Goal: Transaction & Acquisition: Purchase product/service

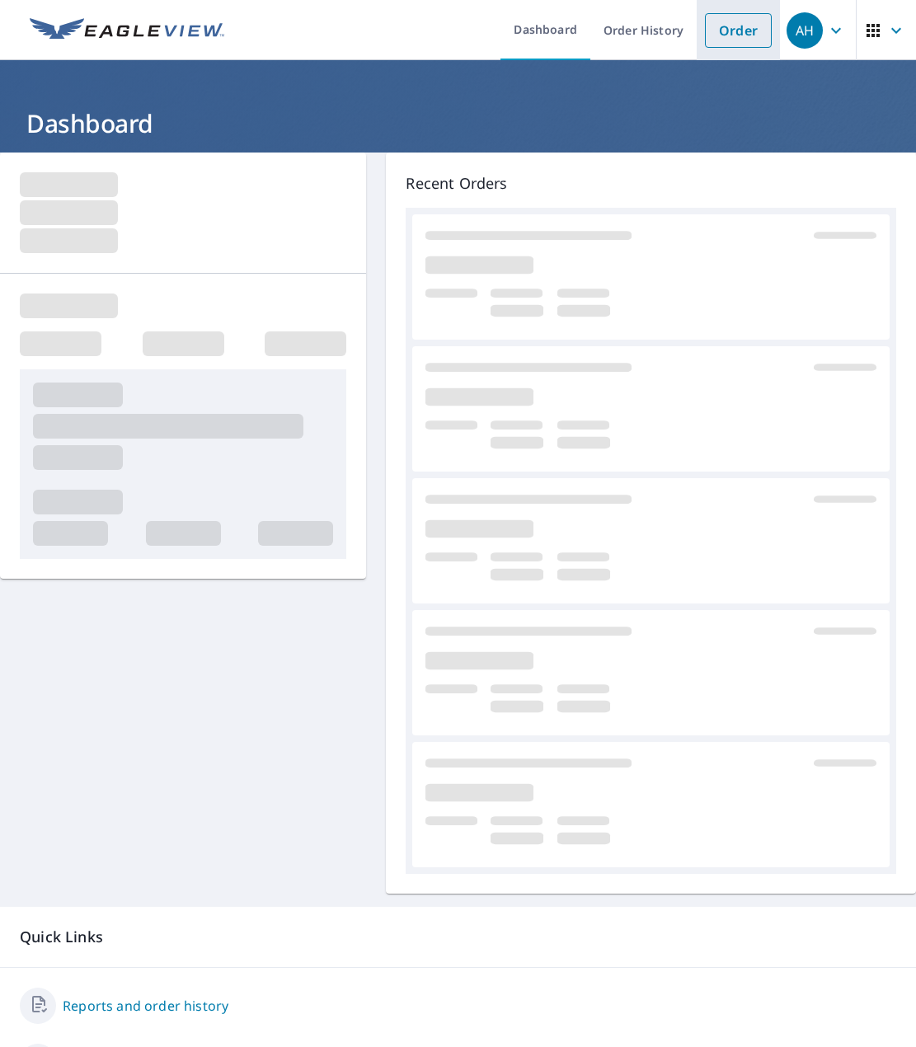
click at [720, 32] on link "Order" at bounding box center [738, 30] width 67 height 35
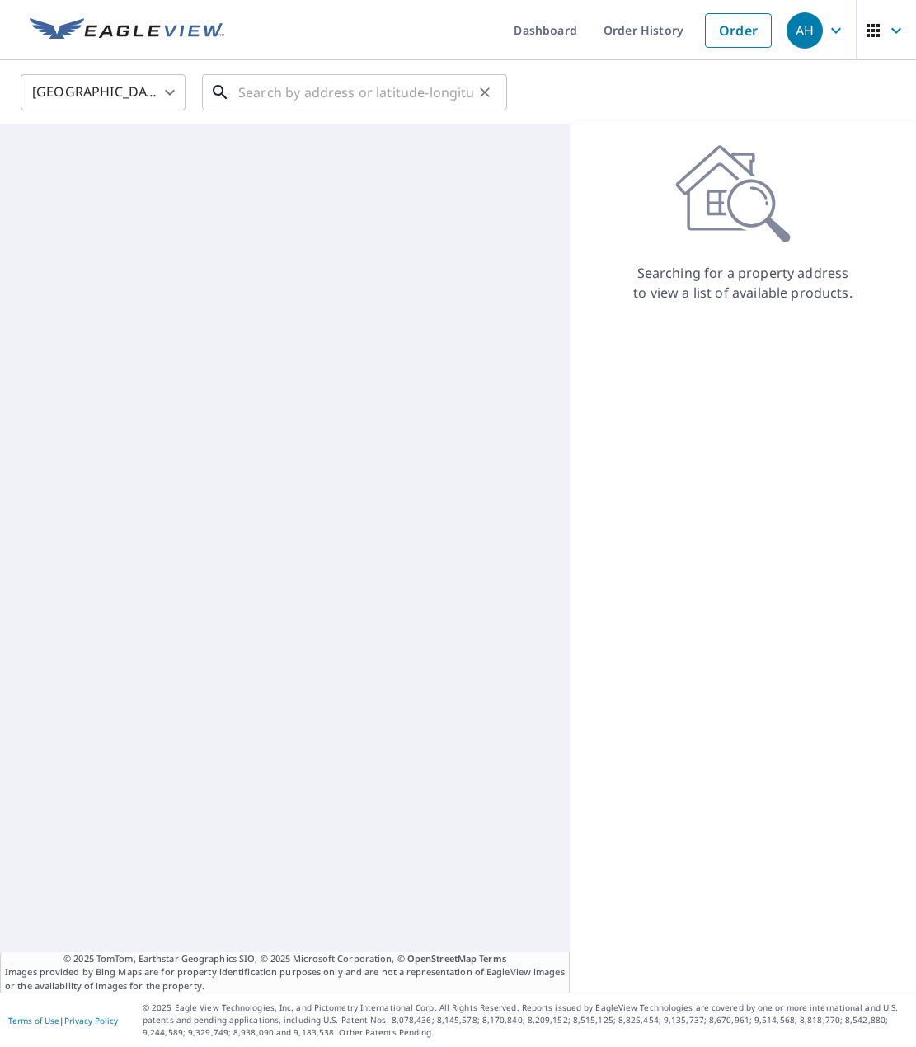
click at [258, 87] on input "text" at bounding box center [355, 92] width 235 height 46
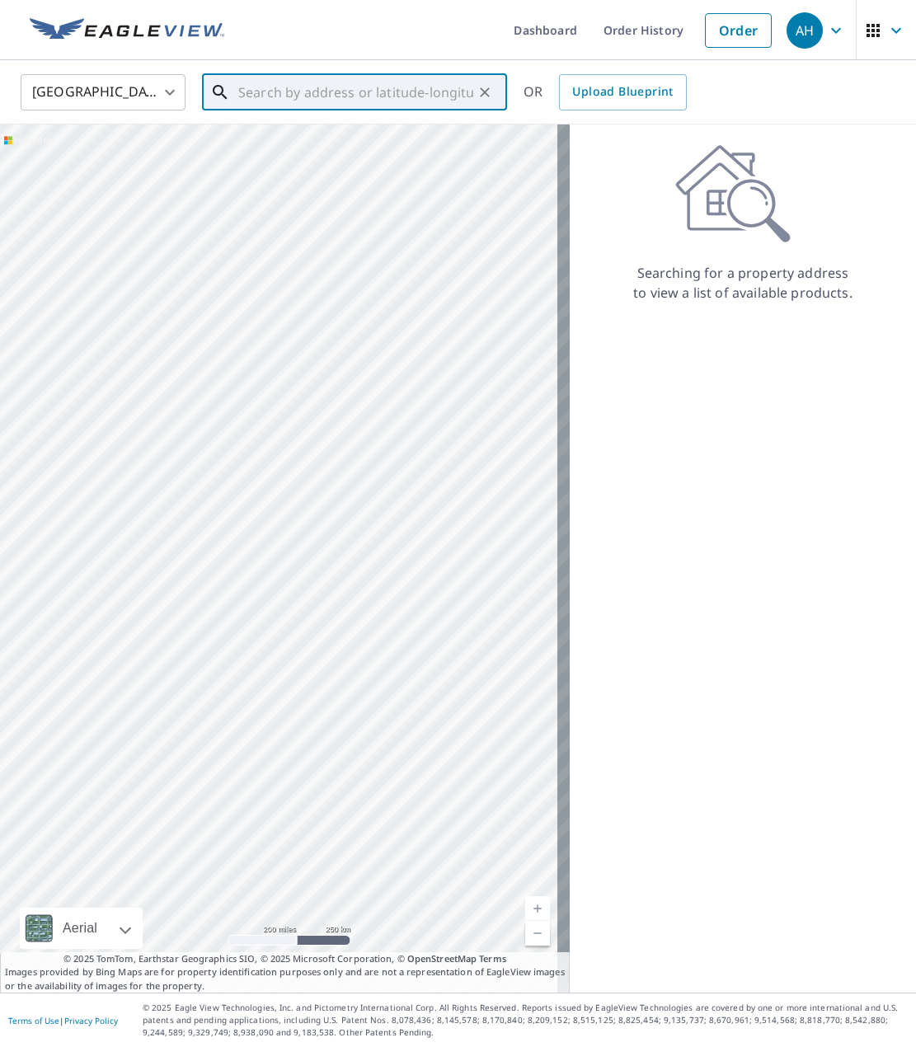
paste input "[STREET_ADDRESS]"
click at [359, 87] on input "[STREET_ADDRESS]" at bounding box center [355, 92] width 235 height 46
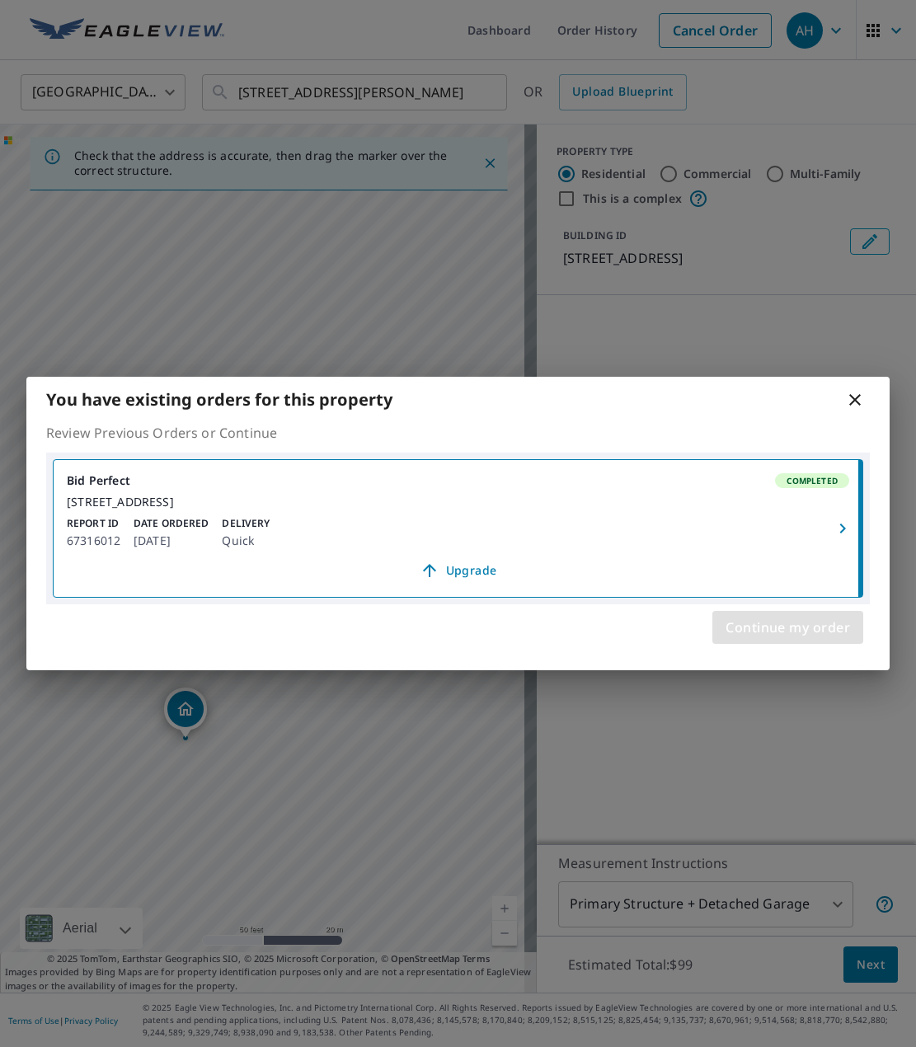
click at [775, 639] on span "Continue my order" at bounding box center [787, 627] width 124 height 23
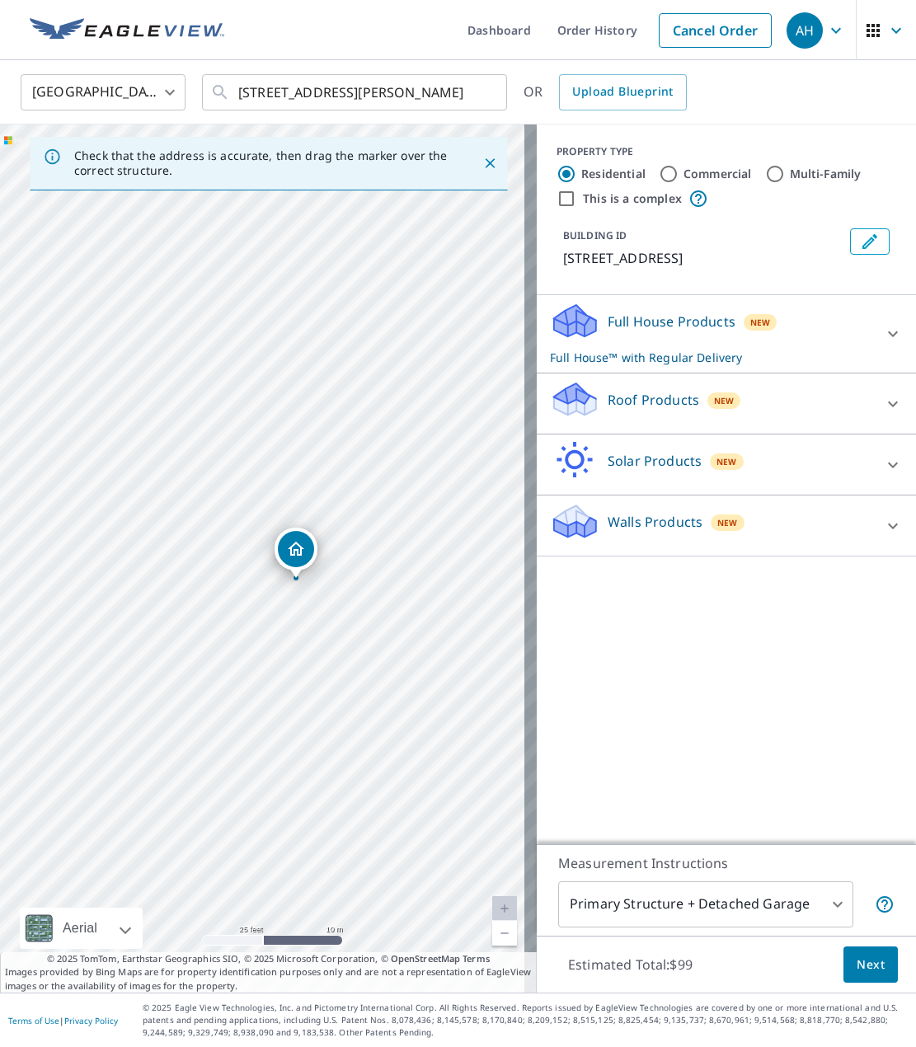
click at [307, 553] on div "Dropped pin, building 1, Residential property, 191 N Royal Oak St Newberg, OR 9…" at bounding box center [296, 549] width 36 height 36
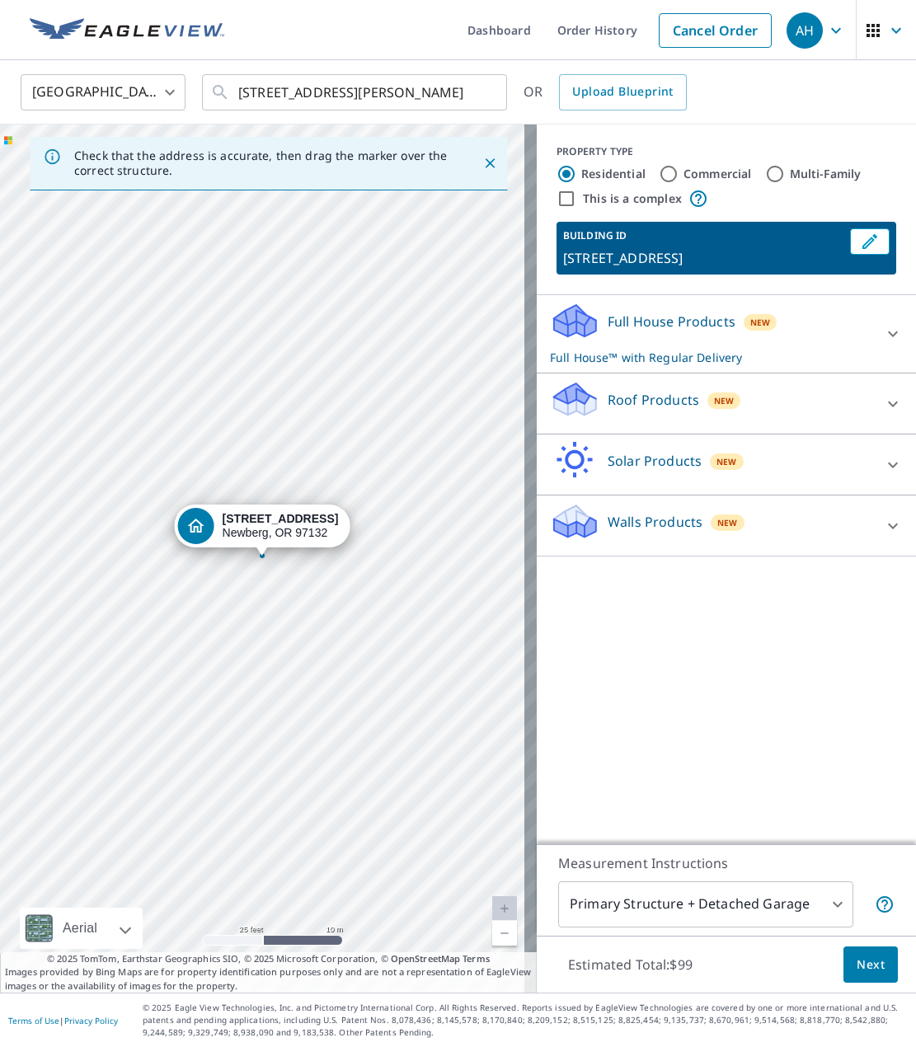
click at [309, 523] on strong "[STREET_ADDRESS]" at bounding box center [281, 518] width 116 height 13
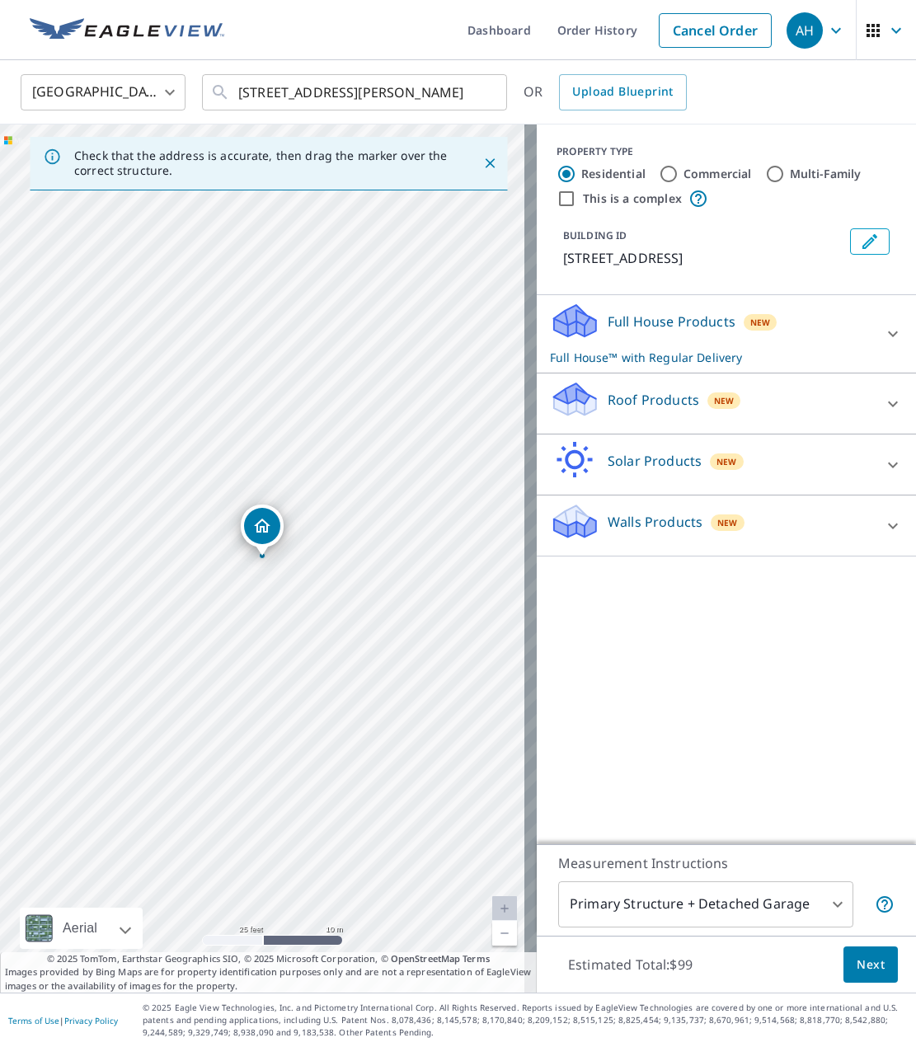
click at [244, 521] on div "Dropped pin, building 1, Residential property, 191 N Royal Oak St Newberg, OR 9…" at bounding box center [262, 526] width 36 height 36
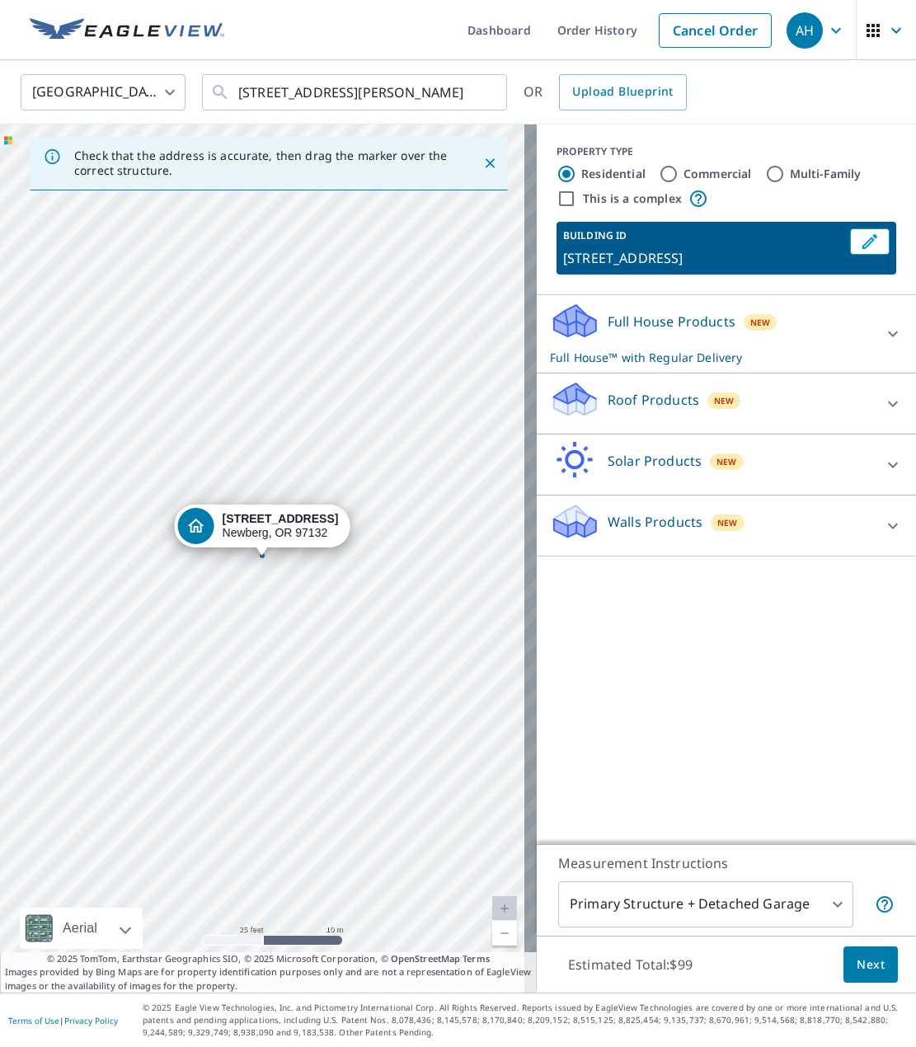
click at [204, 525] on icon "Dropped pin, building 1, Residential property, 191 N Royal Oak St Newberg, OR 9…" at bounding box center [196, 526] width 20 height 20
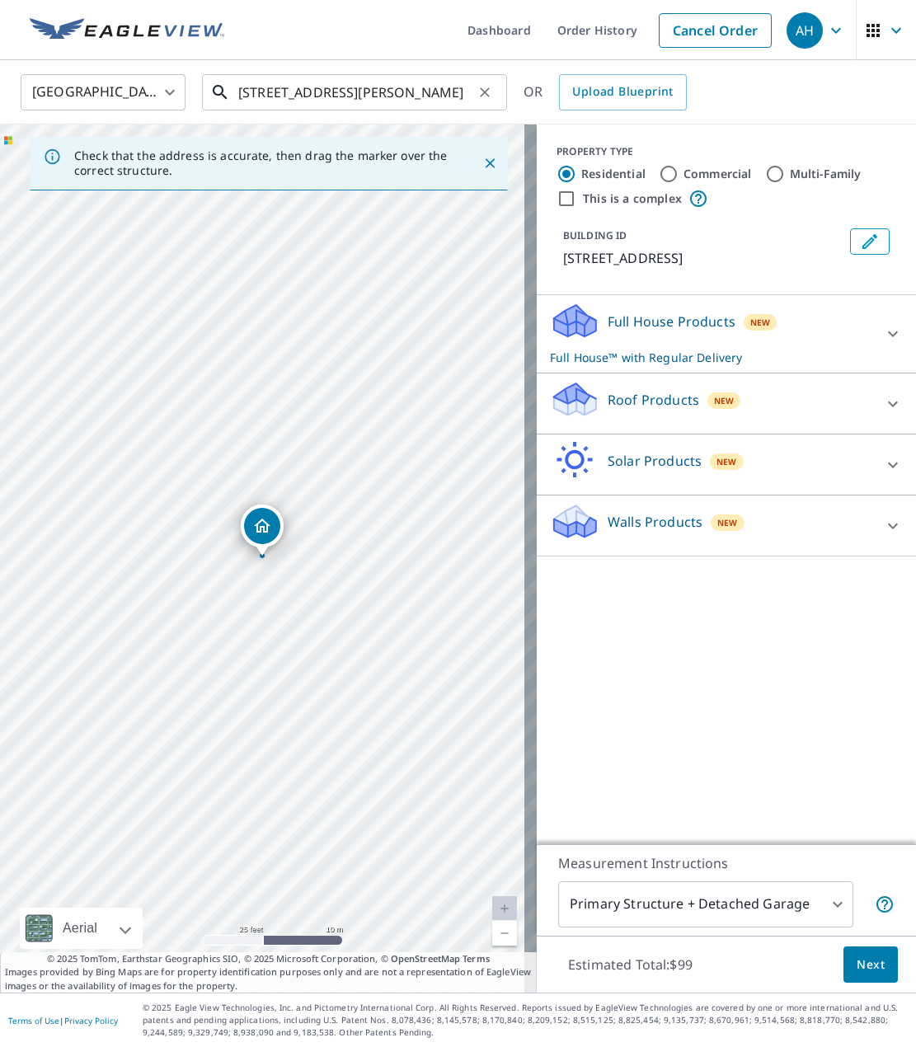
click at [266, 93] on input "[STREET_ADDRESS][PERSON_NAME]" at bounding box center [355, 92] width 235 height 46
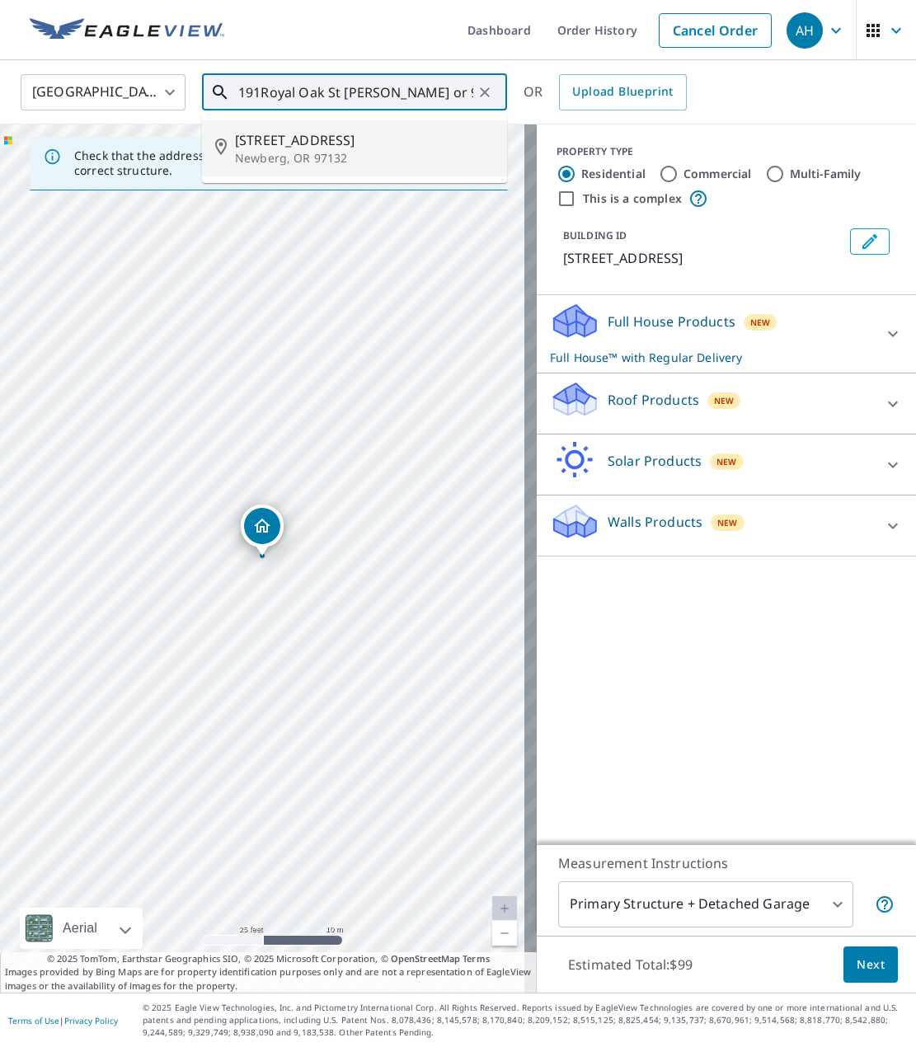
click at [350, 136] on span "[STREET_ADDRESS]" at bounding box center [364, 140] width 259 height 20
type input "[STREET_ADDRESS]"
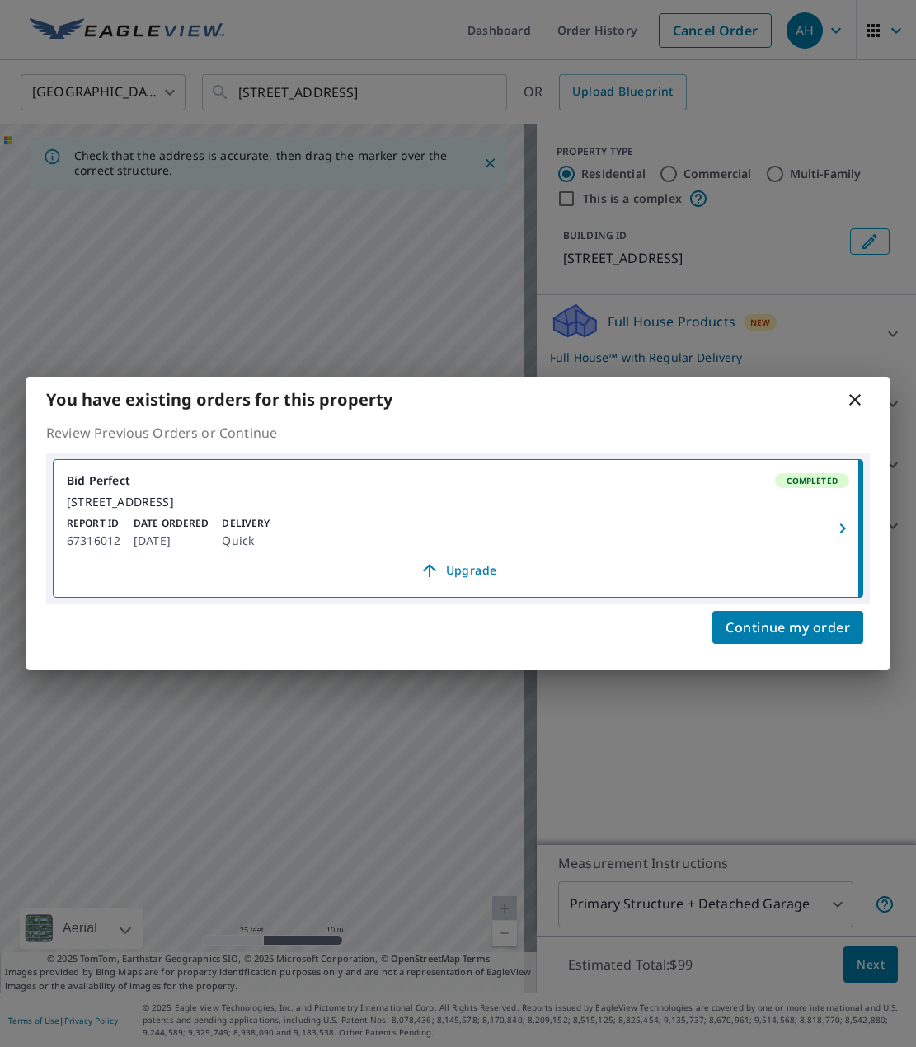
click at [788, 616] on div "Continue my order" at bounding box center [457, 637] width 863 height 66
click at [775, 635] on span "Continue my order" at bounding box center [787, 627] width 124 height 23
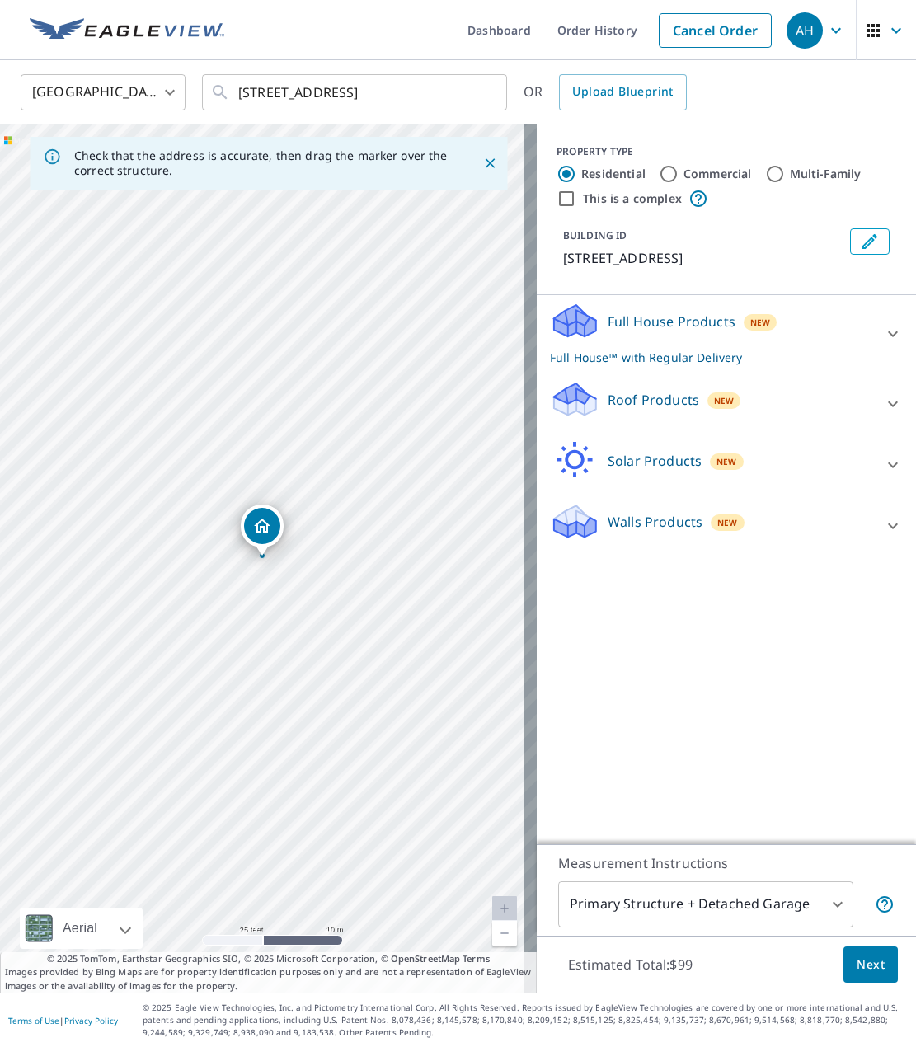
click at [270, 521] on icon "Dropped pin, building 1, Residential property, 191 N Royal Oak St Newberg, OR 9…" at bounding box center [262, 526] width 20 height 20
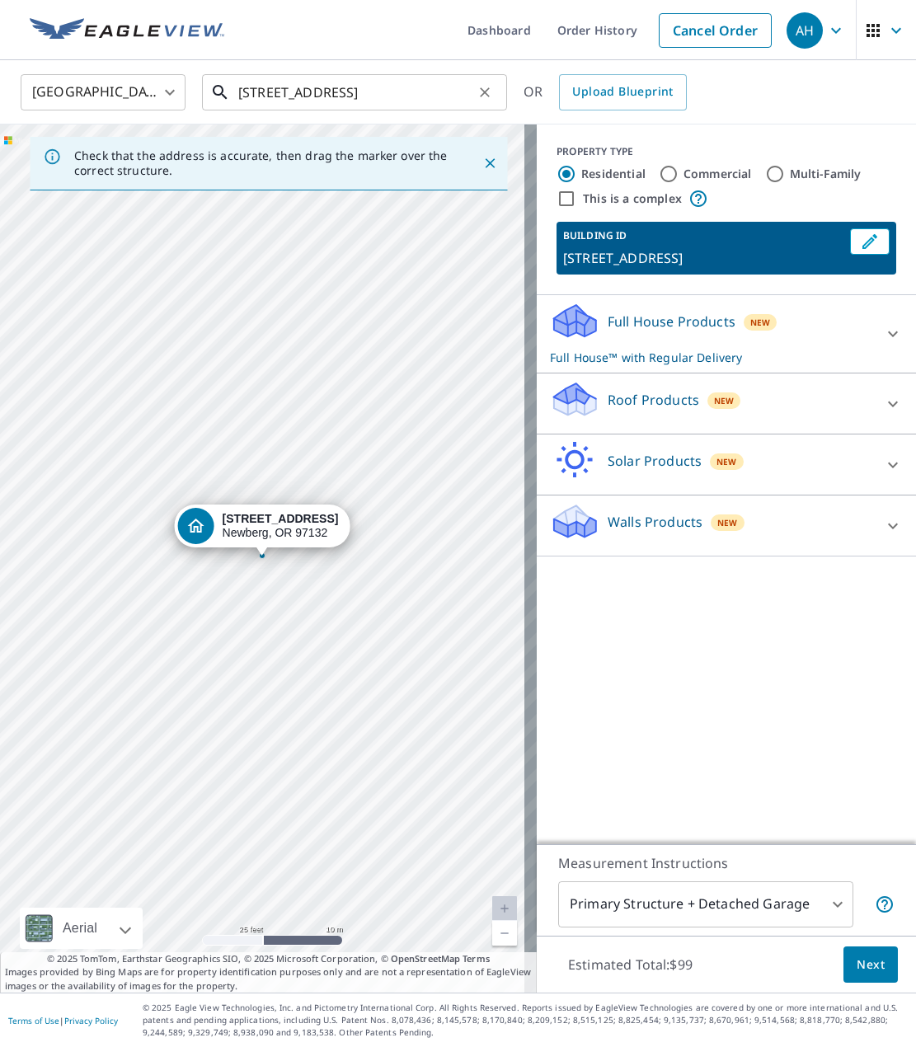
click at [278, 89] on input "[STREET_ADDRESS]" at bounding box center [355, 92] width 235 height 46
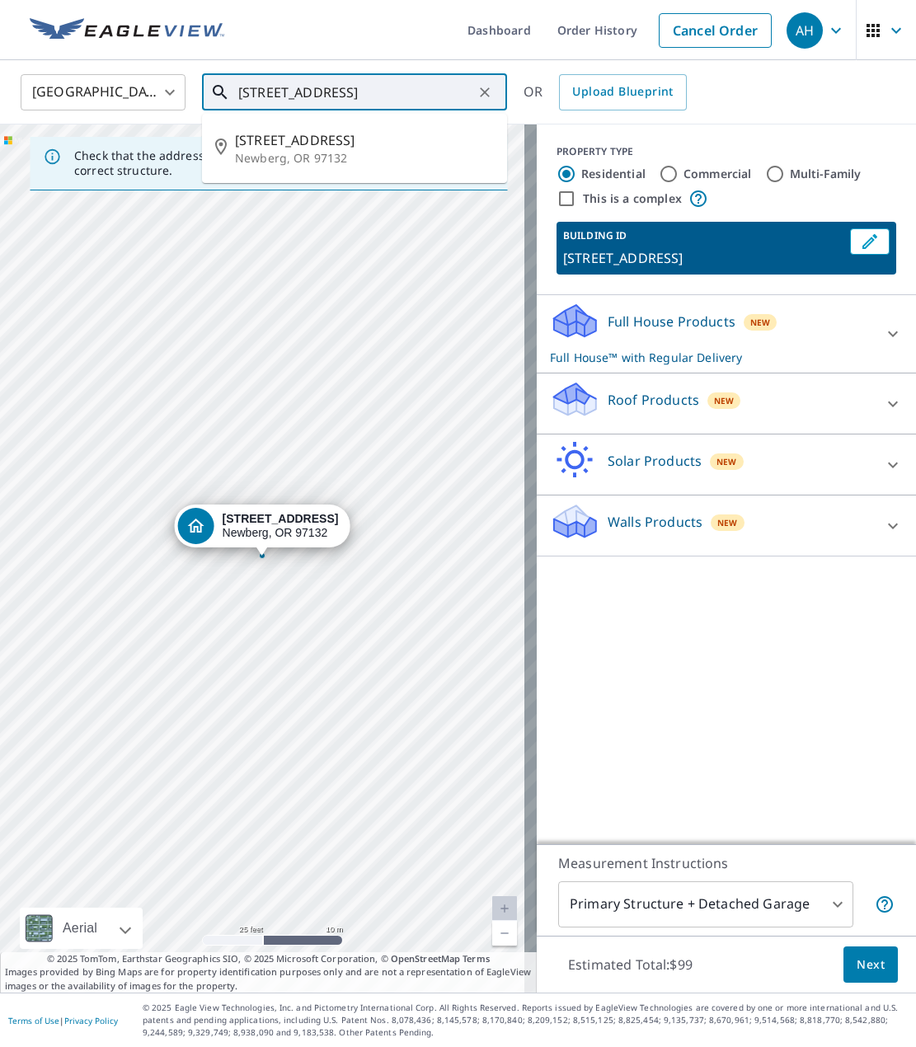
click at [309, 95] on input "[STREET_ADDRESS]" at bounding box center [355, 92] width 235 height 46
click at [467, 94] on input "[STREET_ADDRESS]" at bounding box center [355, 92] width 235 height 46
click at [860, 243] on icon "Edit building 1" at bounding box center [870, 242] width 20 height 20
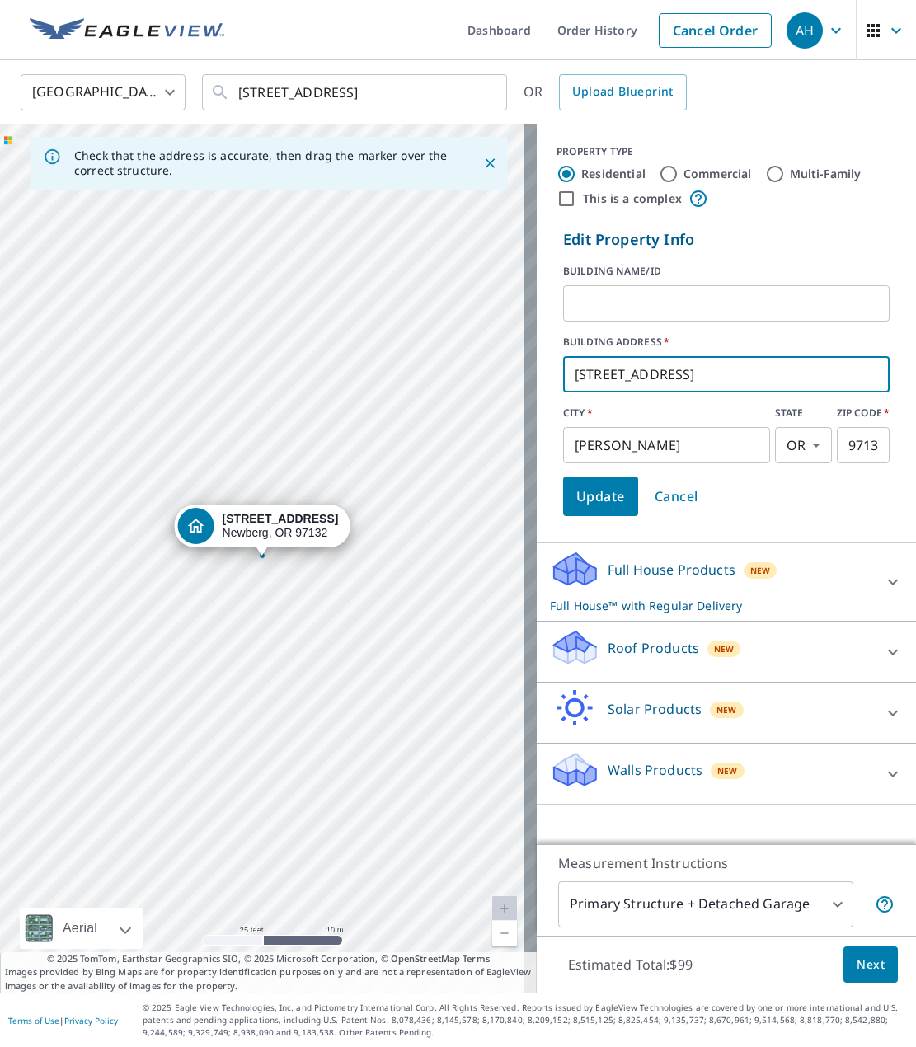
click at [601, 378] on input "[STREET_ADDRESS]" at bounding box center [726, 374] width 326 height 46
type input "[STREET_ADDRESS]"
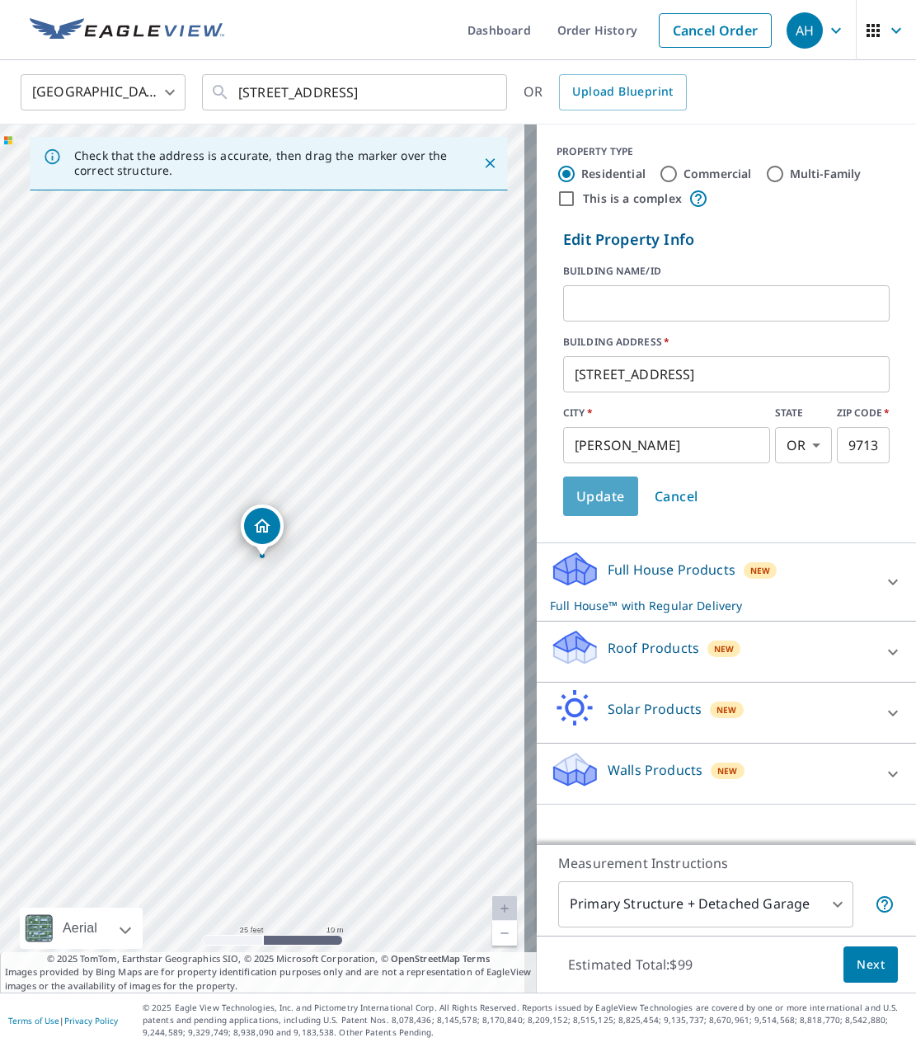
click at [576, 489] on span "Update" at bounding box center [600, 496] width 49 height 23
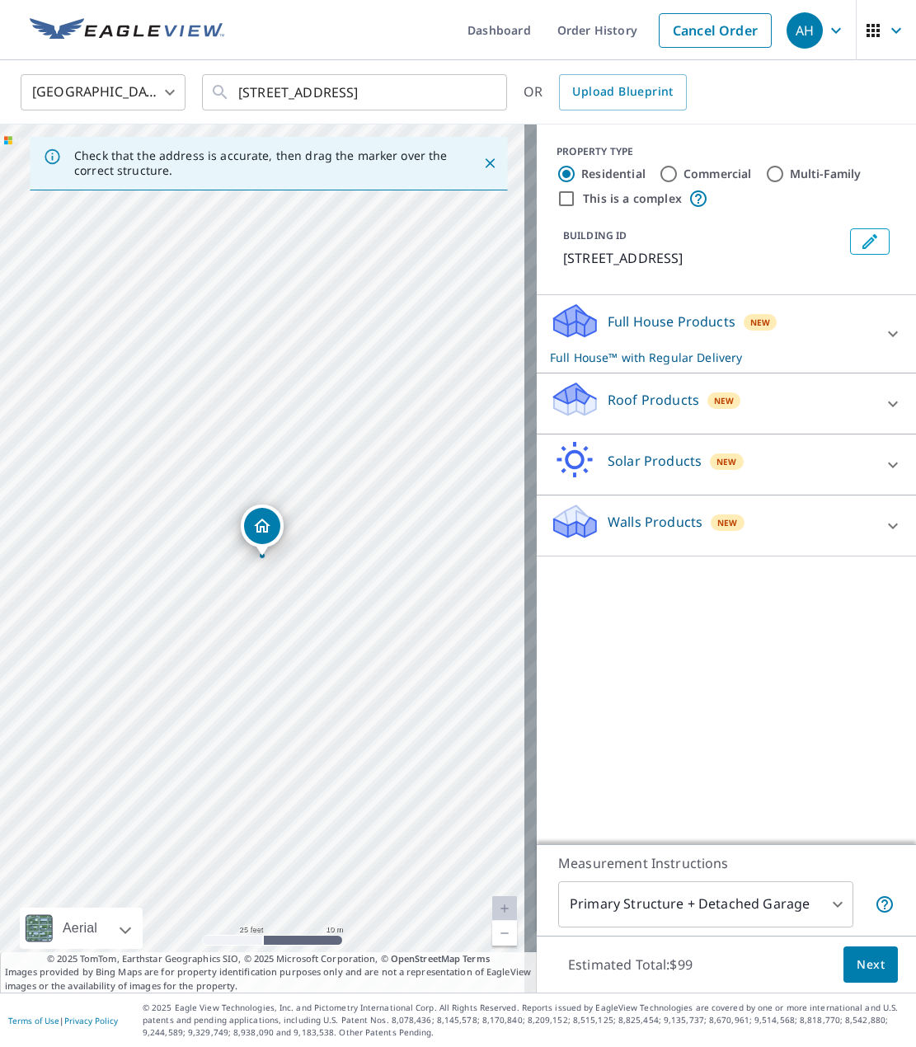
click at [255, 535] on icon "Dropped pin, building 1, Residential property, 191 Royal Oak St Newberg, OR 971…" at bounding box center [262, 526] width 20 height 20
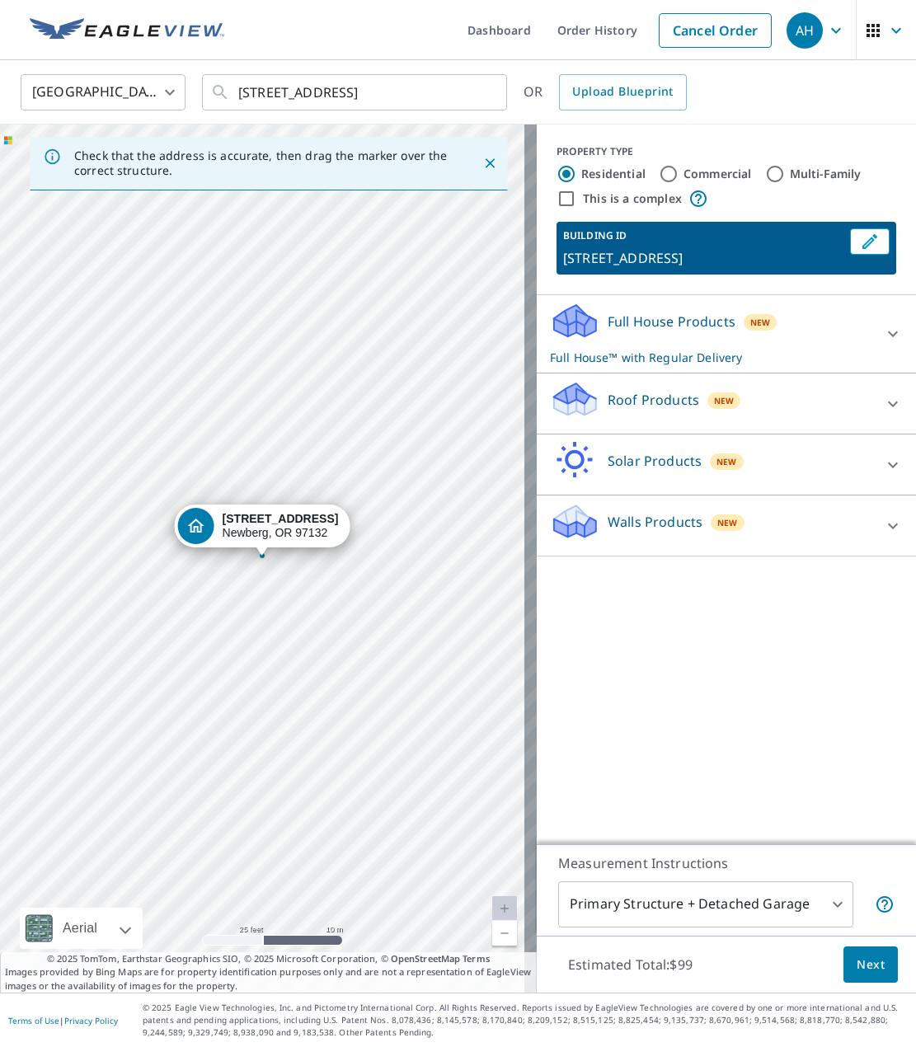
click at [288, 528] on div "[STREET_ADDRESS]" at bounding box center [281, 526] width 116 height 28
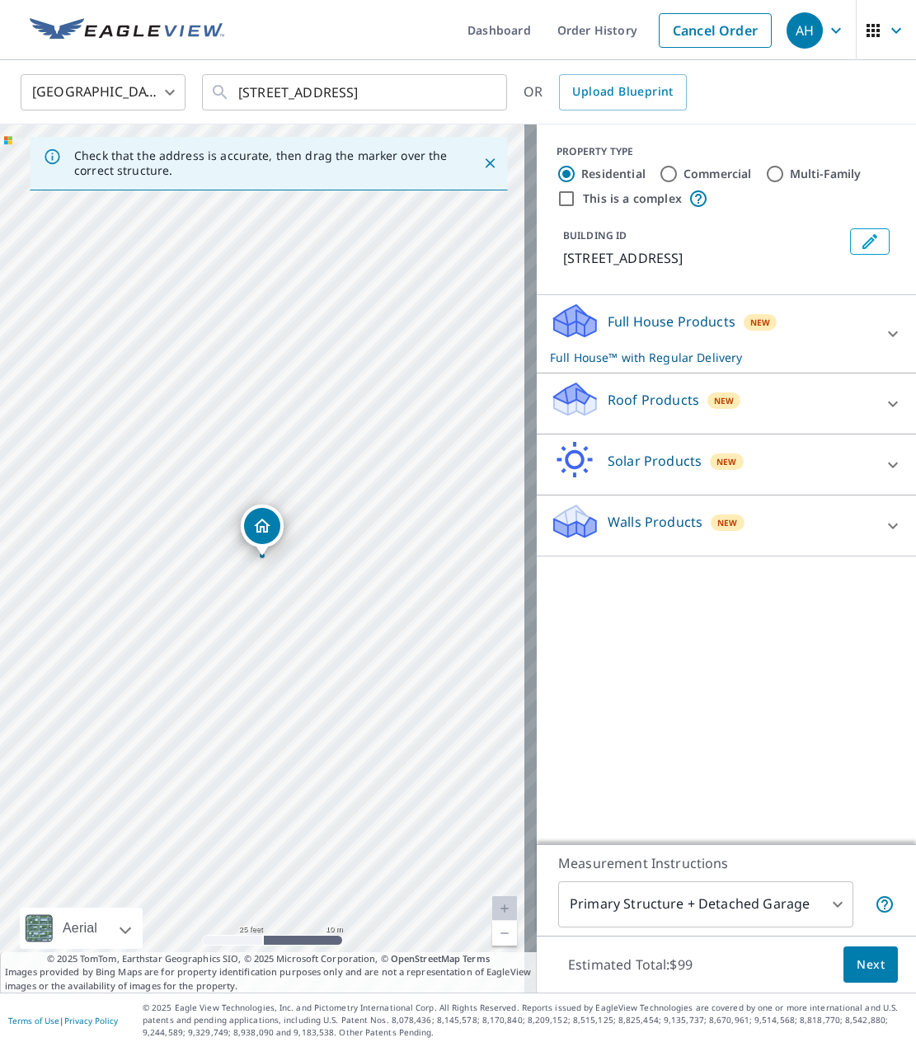
click at [621, 391] on p "Roof Products" at bounding box center [652, 400] width 91 height 20
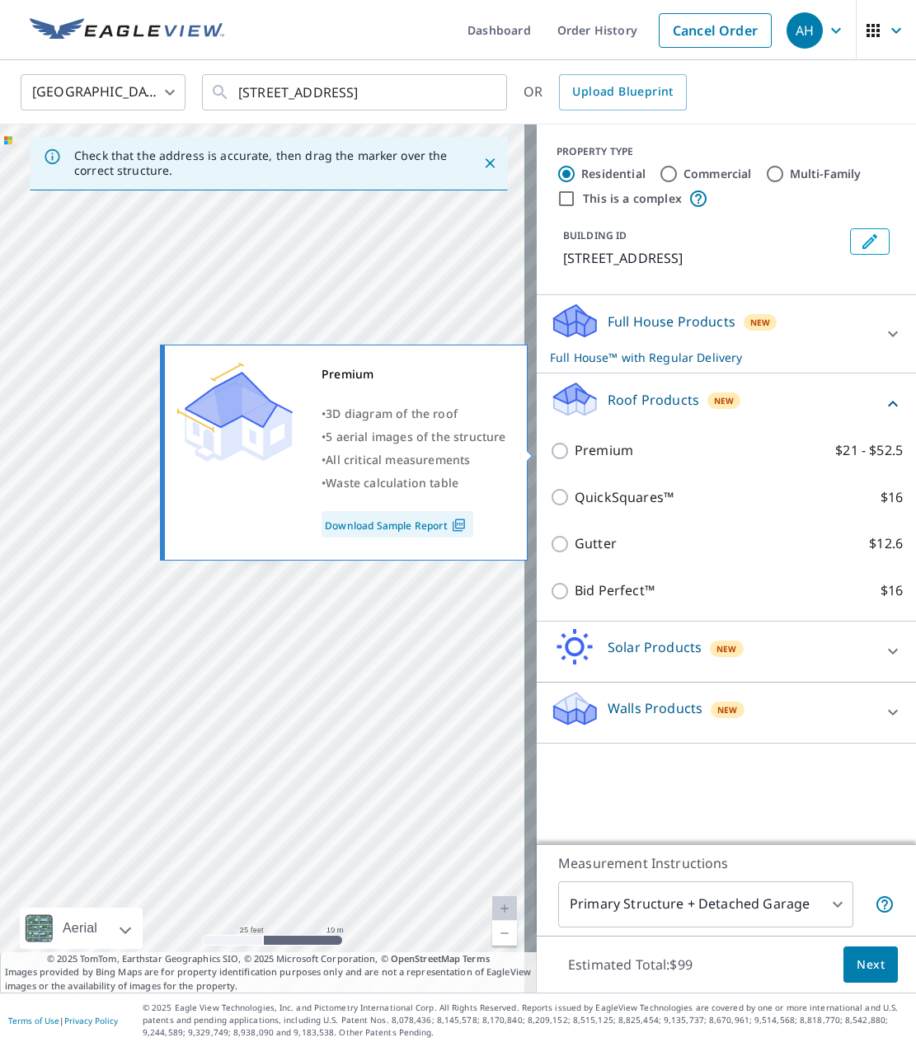
click at [585, 456] on p "Premium" at bounding box center [603, 450] width 59 height 21
click at [574, 456] on input "Premium $21 - $52.5" at bounding box center [562, 451] width 25 height 20
checkbox input "true"
checkbox input "false"
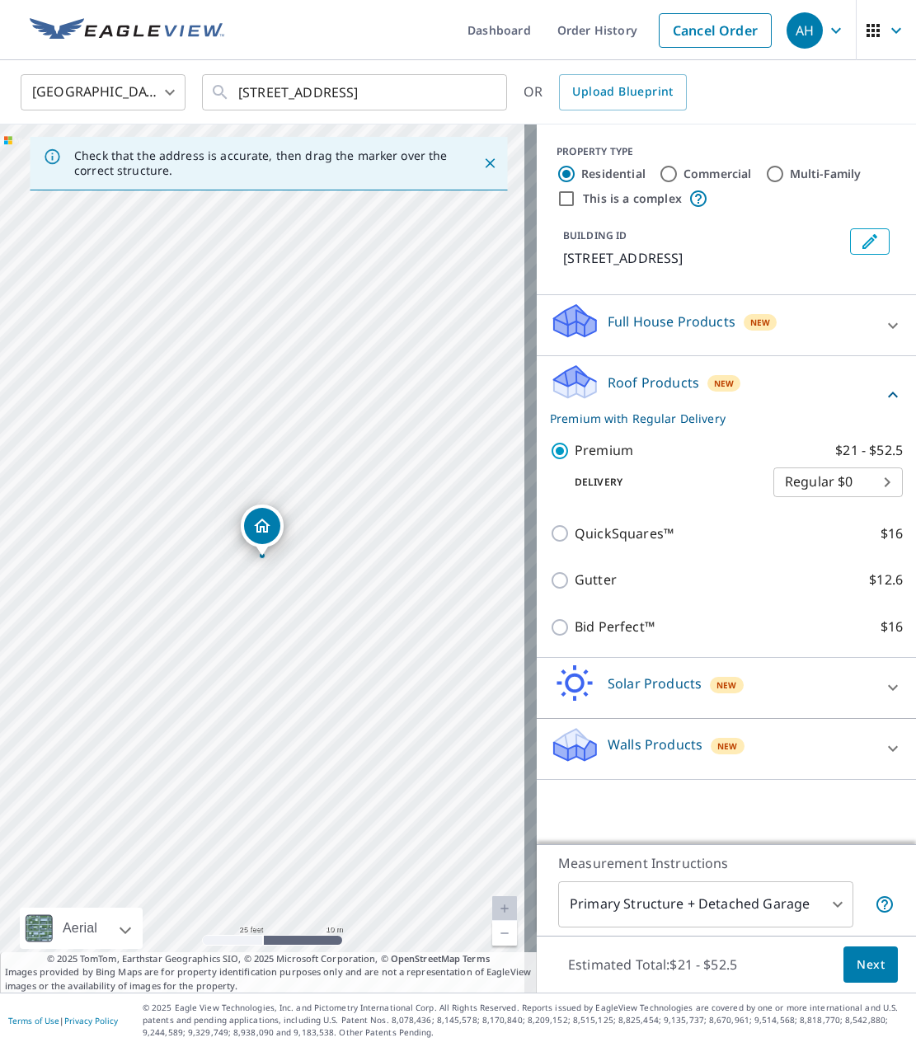
click at [807, 472] on body "AH AH Dashboard Order History Cancel Order AH [GEOGRAPHIC_DATA] [GEOGRAPHIC_DAT…" at bounding box center [458, 523] width 916 height 1047
click at [798, 535] on li "3 Hour $31.5" at bounding box center [825, 542] width 129 height 30
type input "7"
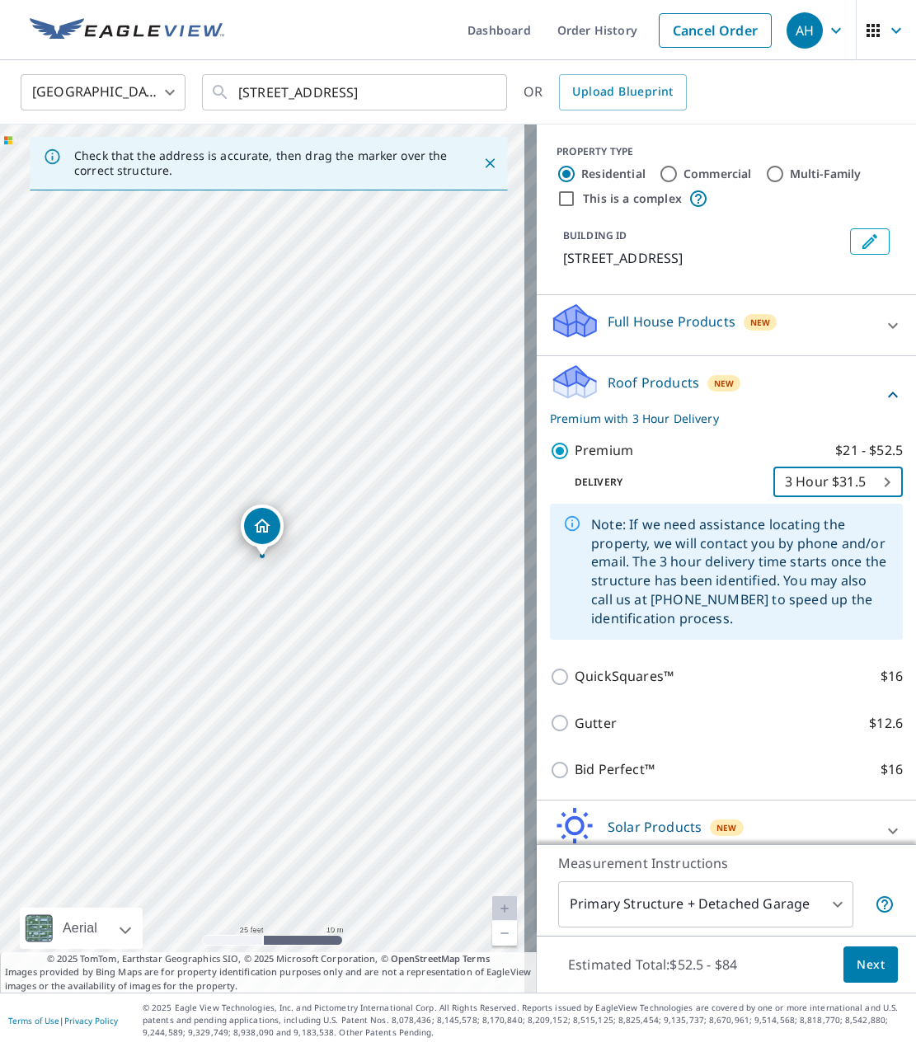
click at [265, 513] on div "Dropped pin, building 1, Residential property, 191 Royal Oak St Newberg, OR 971…" at bounding box center [262, 526] width 36 height 36
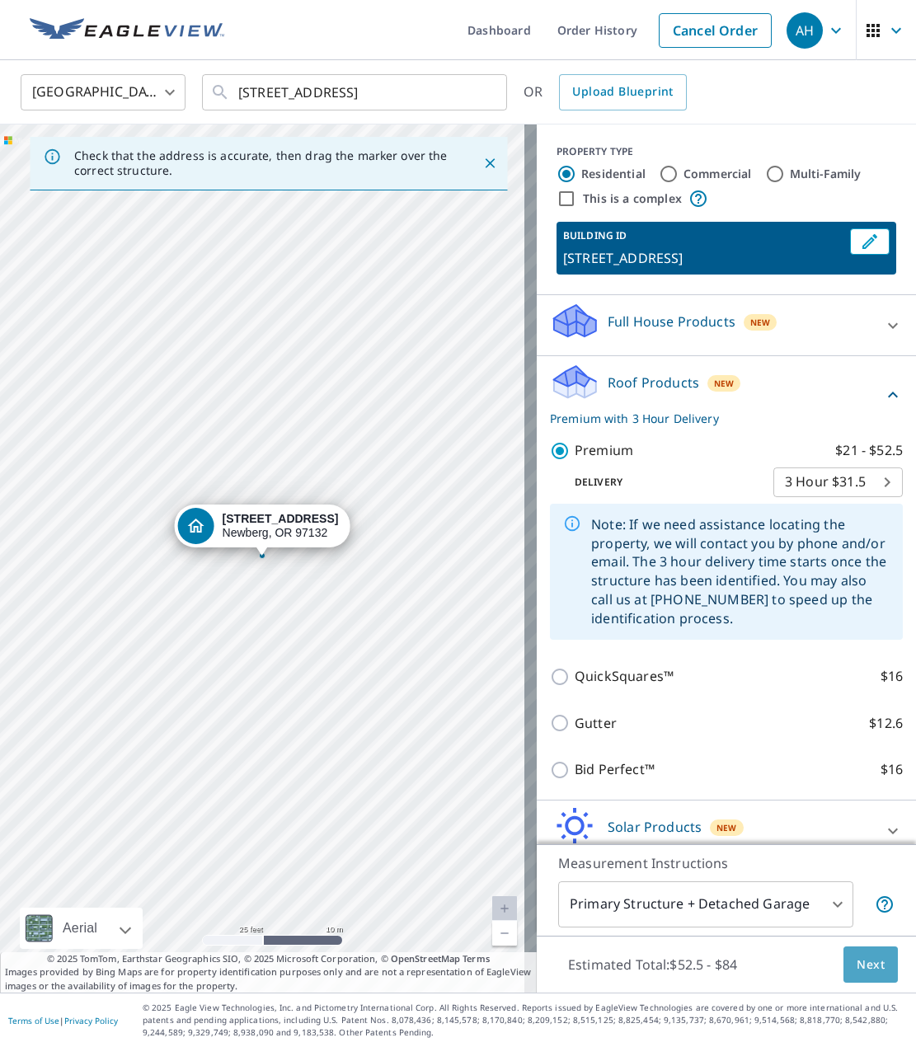
click at [856, 971] on span "Next" at bounding box center [870, 964] width 28 height 21
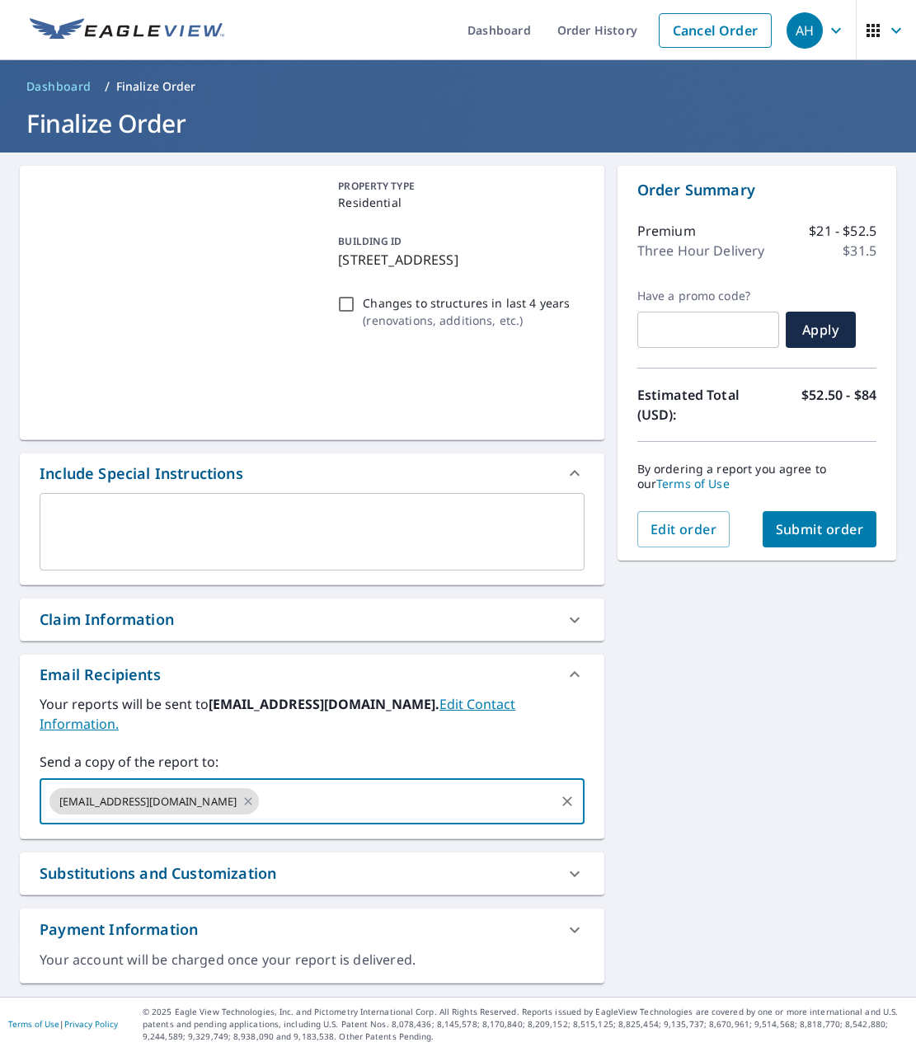
click at [270, 785] on input "text" at bounding box center [406, 800] width 290 height 31
paste input "[PERSON_NAME][EMAIL_ADDRESS][DOMAIN_NAME]"
type input "[PERSON_NAME][EMAIL_ADDRESS][DOMAIN_NAME]"
checkbox input "true"
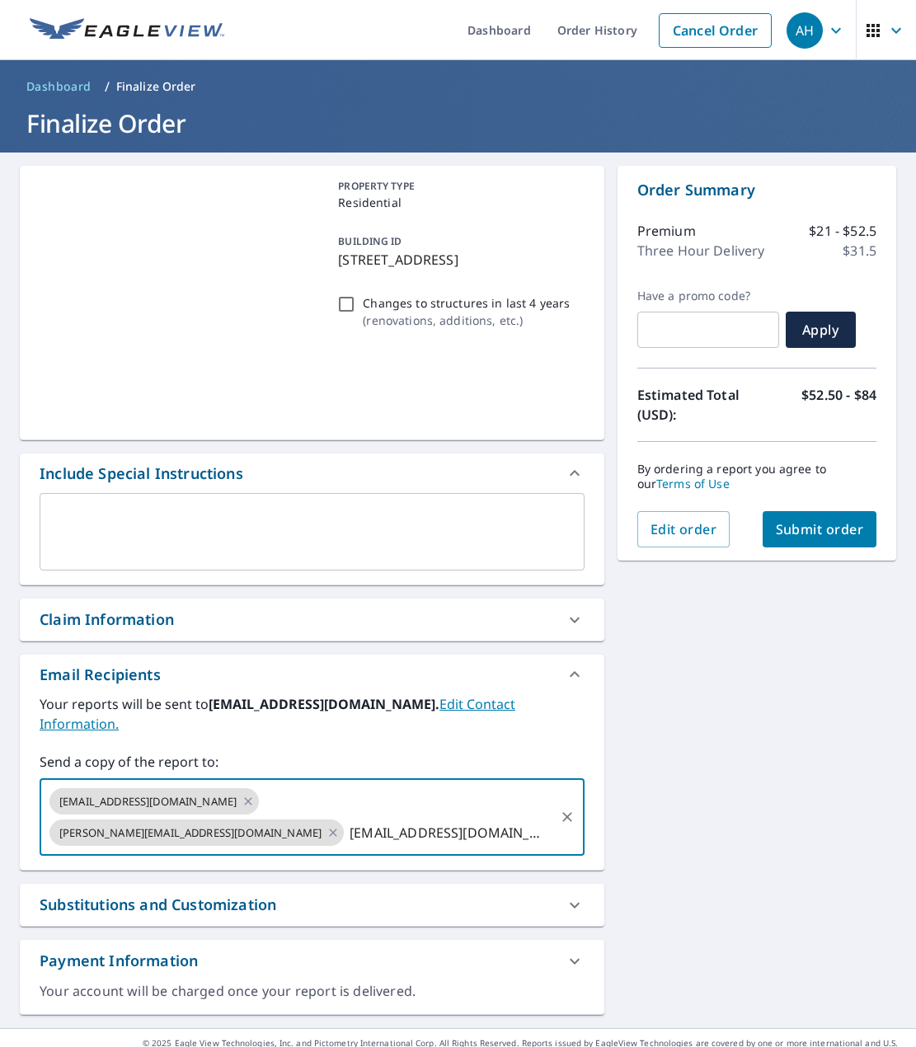
type input "[EMAIL_ADDRESS][DOMAIN_NAME]"
click at [759, 741] on div "PROPERTY TYPE Residential BUILDING ID [STREET_ADDRESS] Changes to structures in…" at bounding box center [458, 589] width 916 height 875
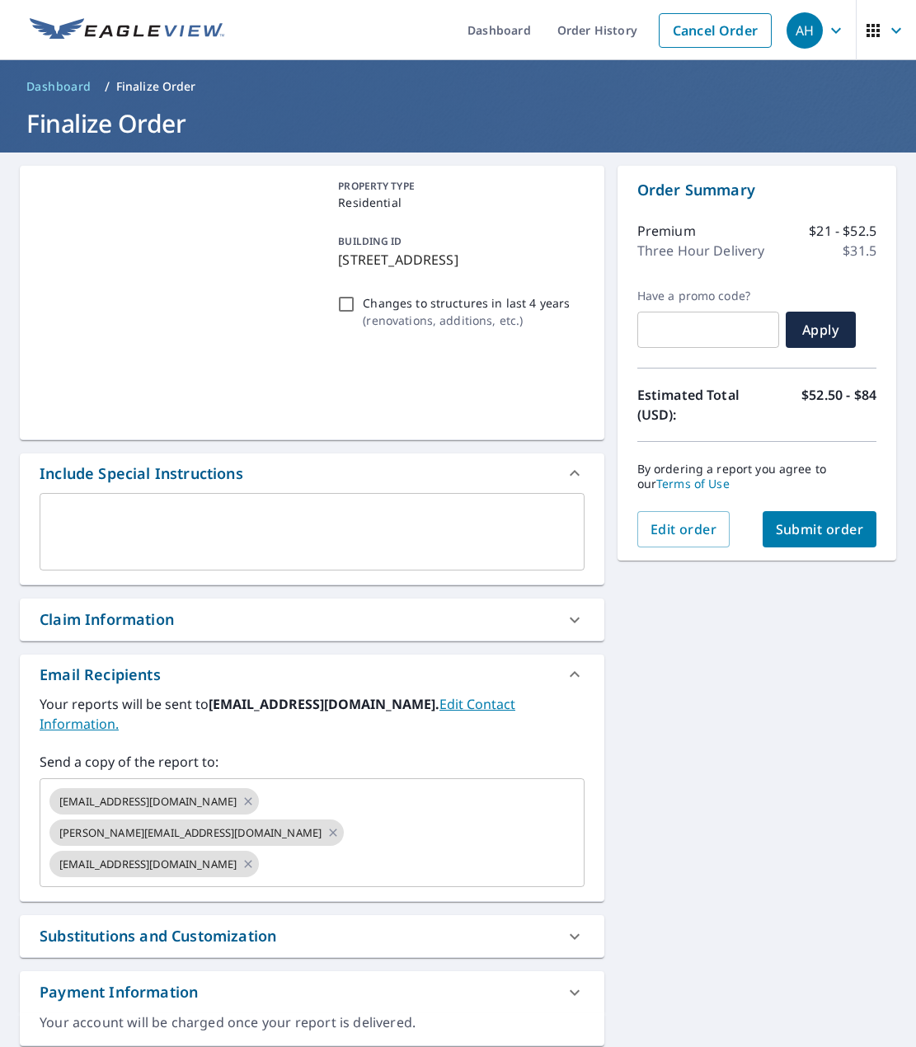
click at [736, 757] on div "PROPERTY TYPE Residential BUILDING ID [STREET_ADDRESS] Changes to structures in…" at bounding box center [458, 605] width 916 height 907
click at [797, 523] on span "Submit order" at bounding box center [820, 529] width 88 height 18
checkbox input "true"
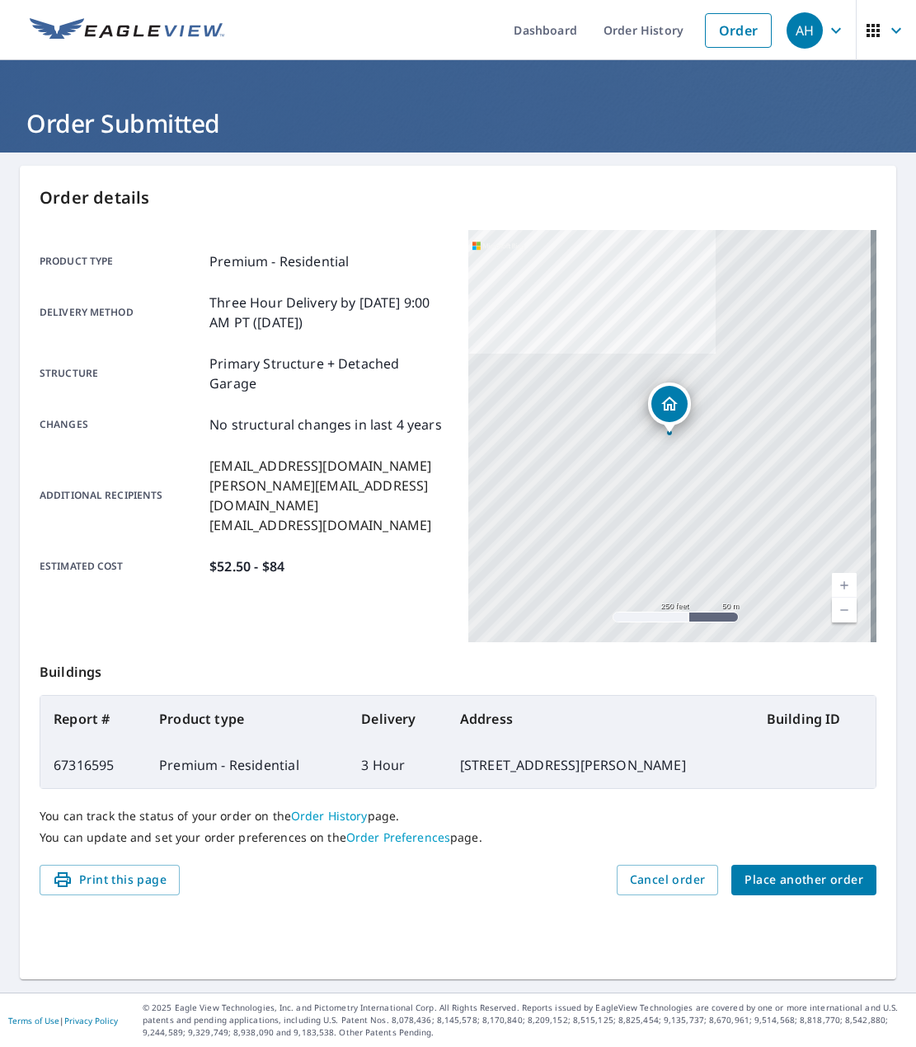
click at [665, 405] on icon "Dropped pin, building 1, Residential property, 191 Royal Oak St Newberg, OR 971…" at bounding box center [669, 403] width 16 height 14
